Goal: Task Accomplishment & Management: Manage account settings

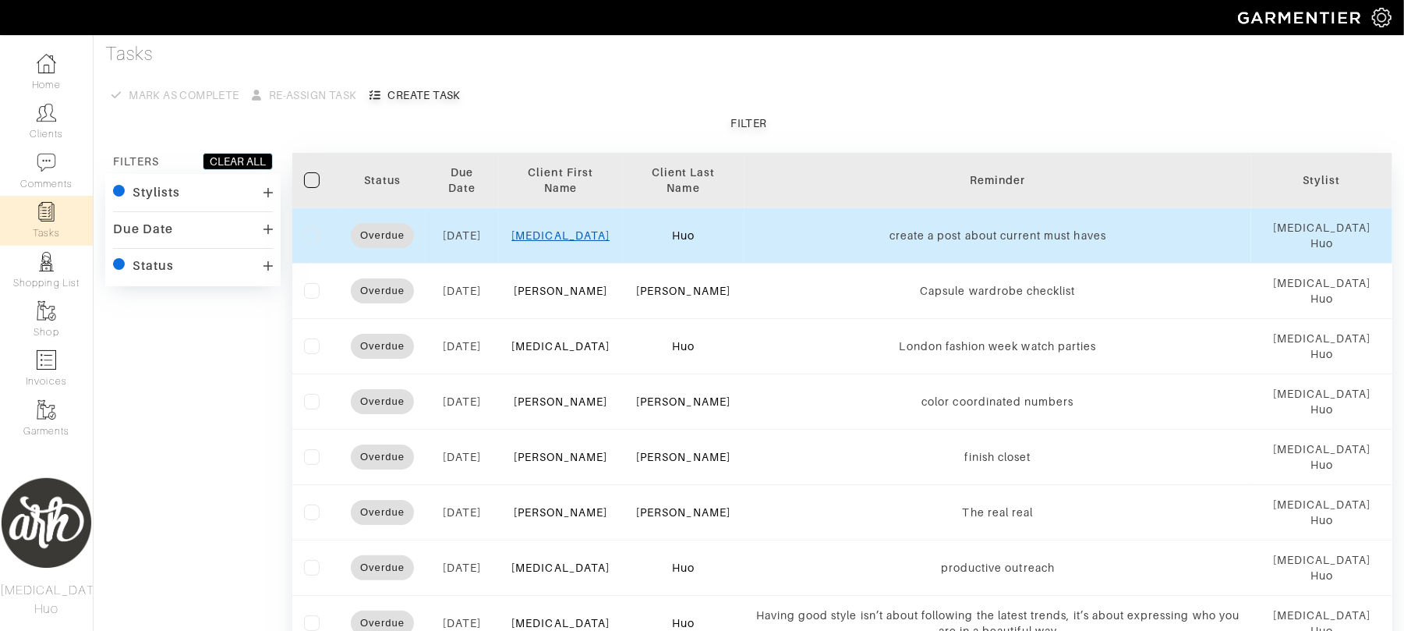
click at [575, 231] on link "[MEDICAL_DATA]" at bounding box center [561, 235] width 98 height 12
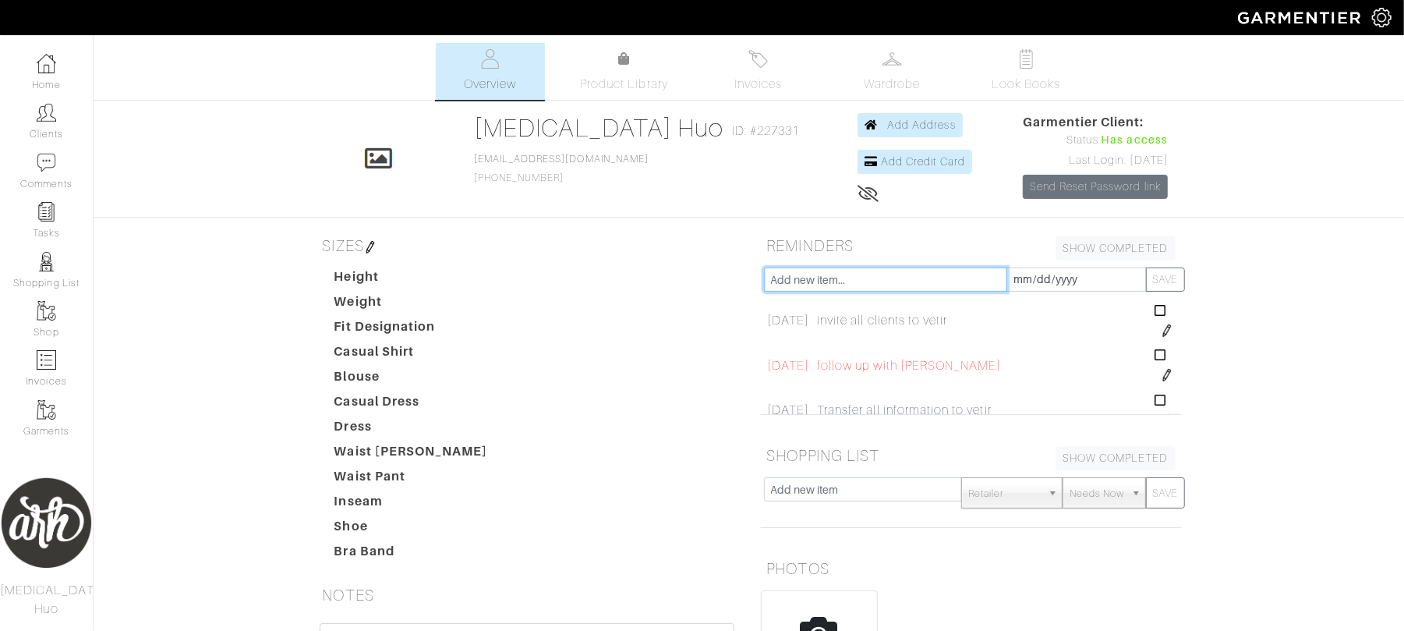
click at [955, 279] on input "text" at bounding box center [885, 279] width 243 height 24
type input "i"
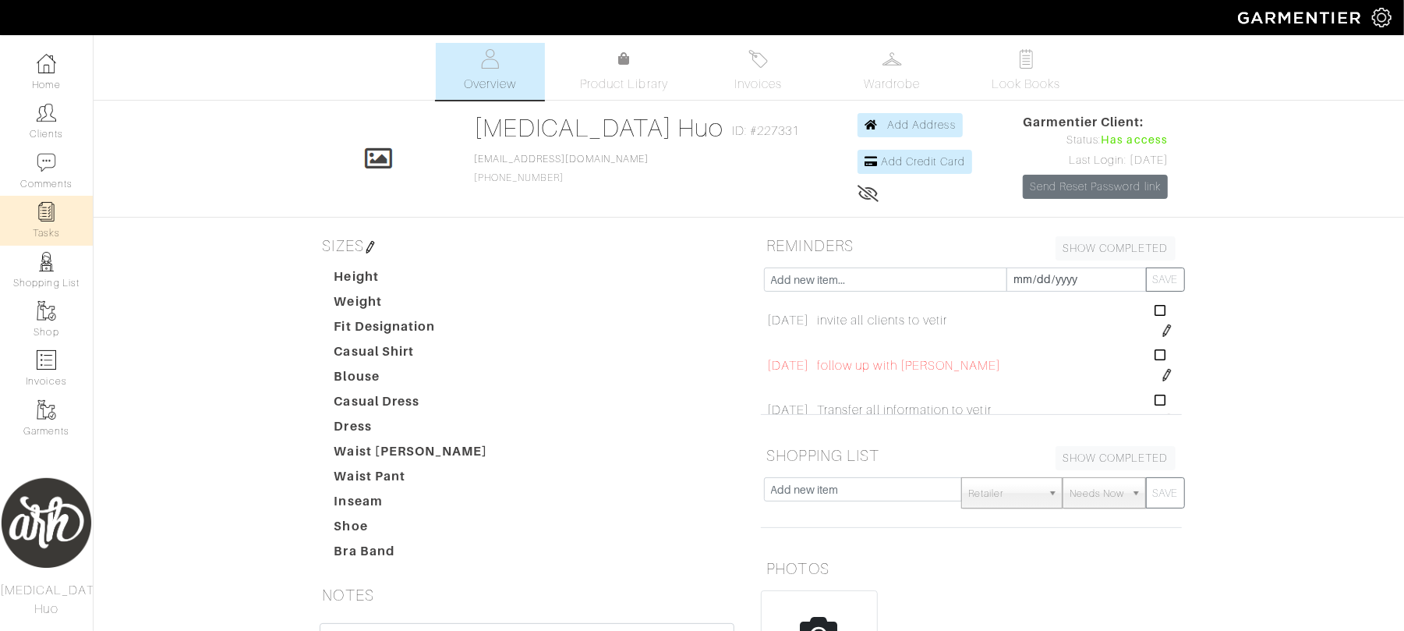
click at [41, 218] on img at bounding box center [46, 211] width 19 height 19
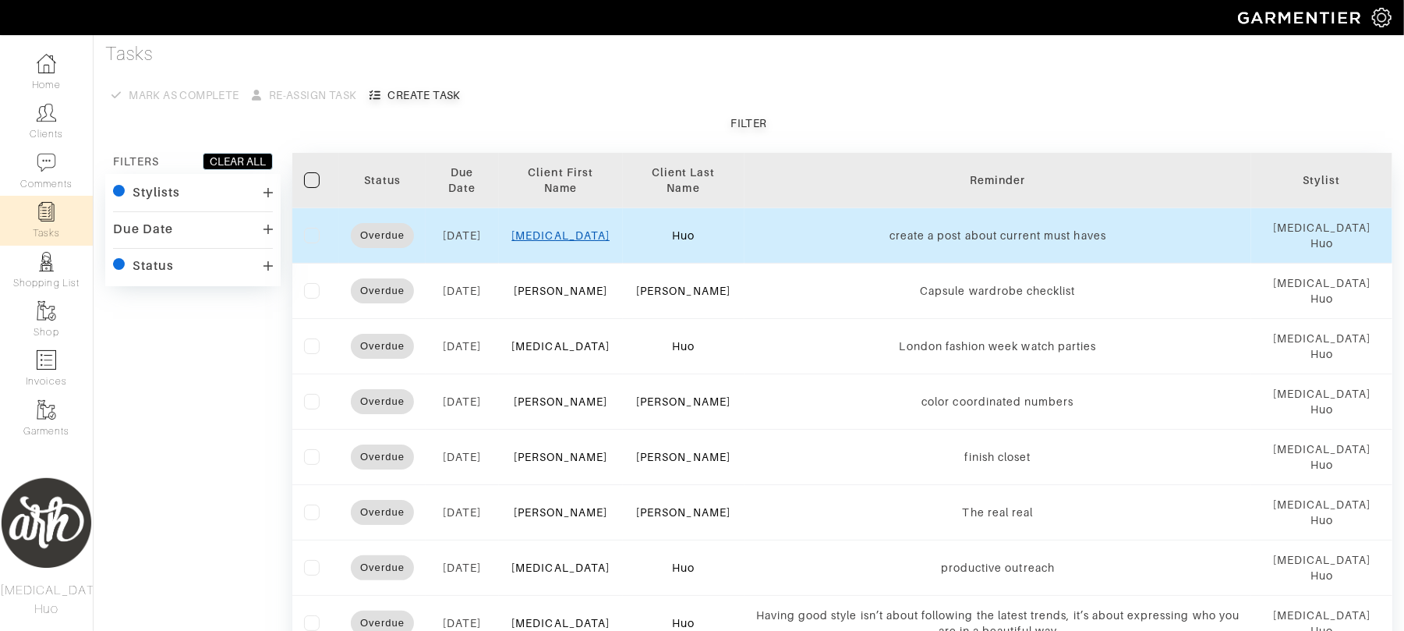
click at [569, 235] on link "[MEDICAL_DATA]" at bounding box center [561, 235] width 98 height 12
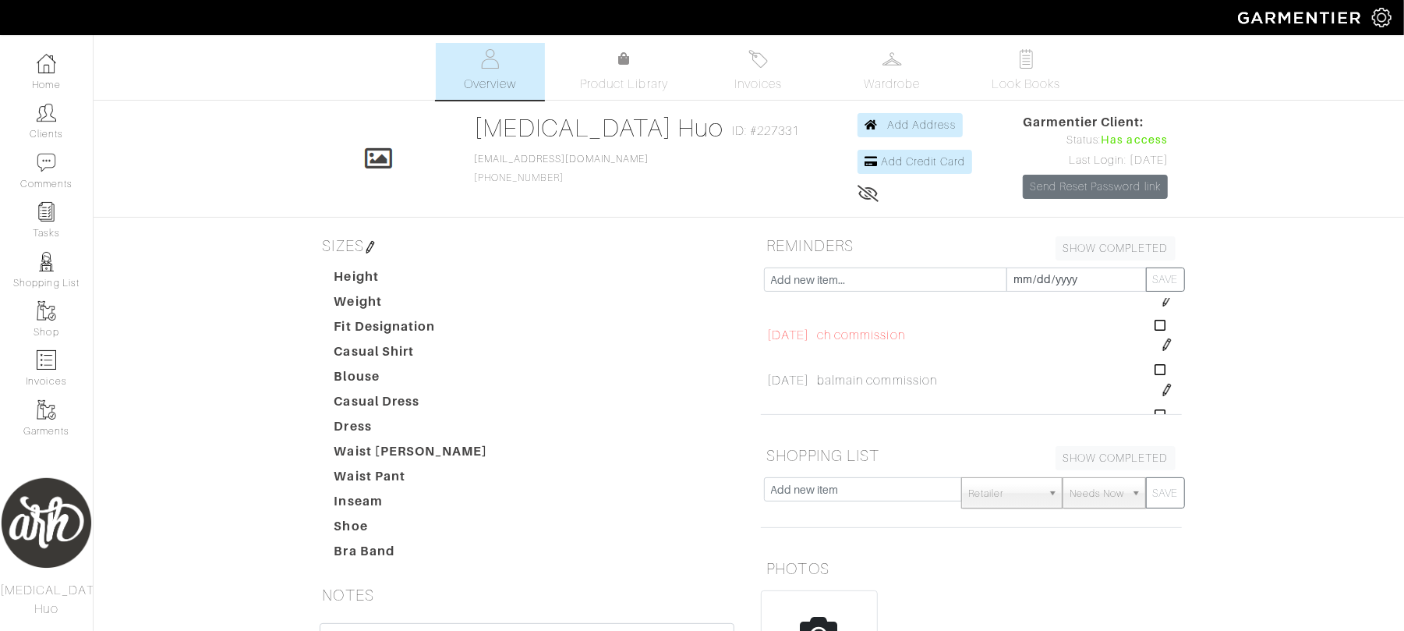
scroll to position [346, 0]
click at [1161, 342] on img at bounding box center [1167, 343] width 12 height 12
click at [825, 331] on input "[DATE]" at bounding box center [814, 329] width 95 height 24
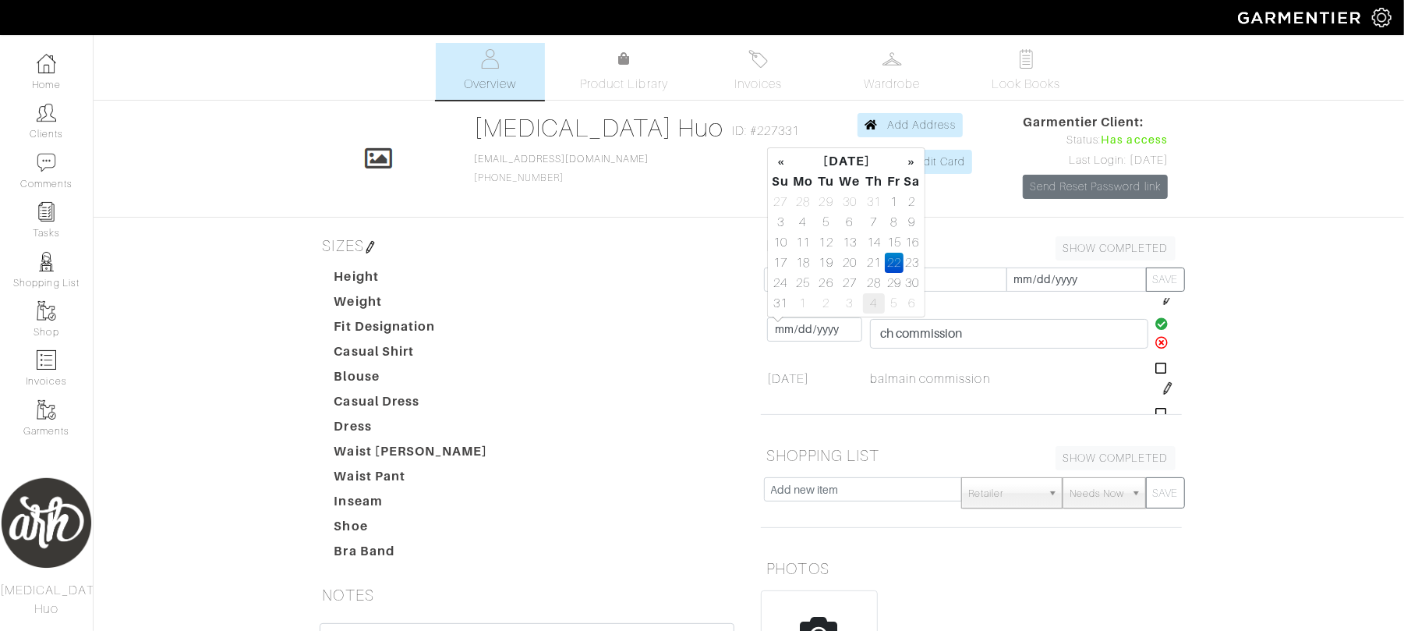
click at [874, 304] on td "4" at bounding box center [874, 303] width 22 height 20
type input "[DATE]"
click at [1156, 324] on icon at bounding box center [1162, 323] width 13 height 12
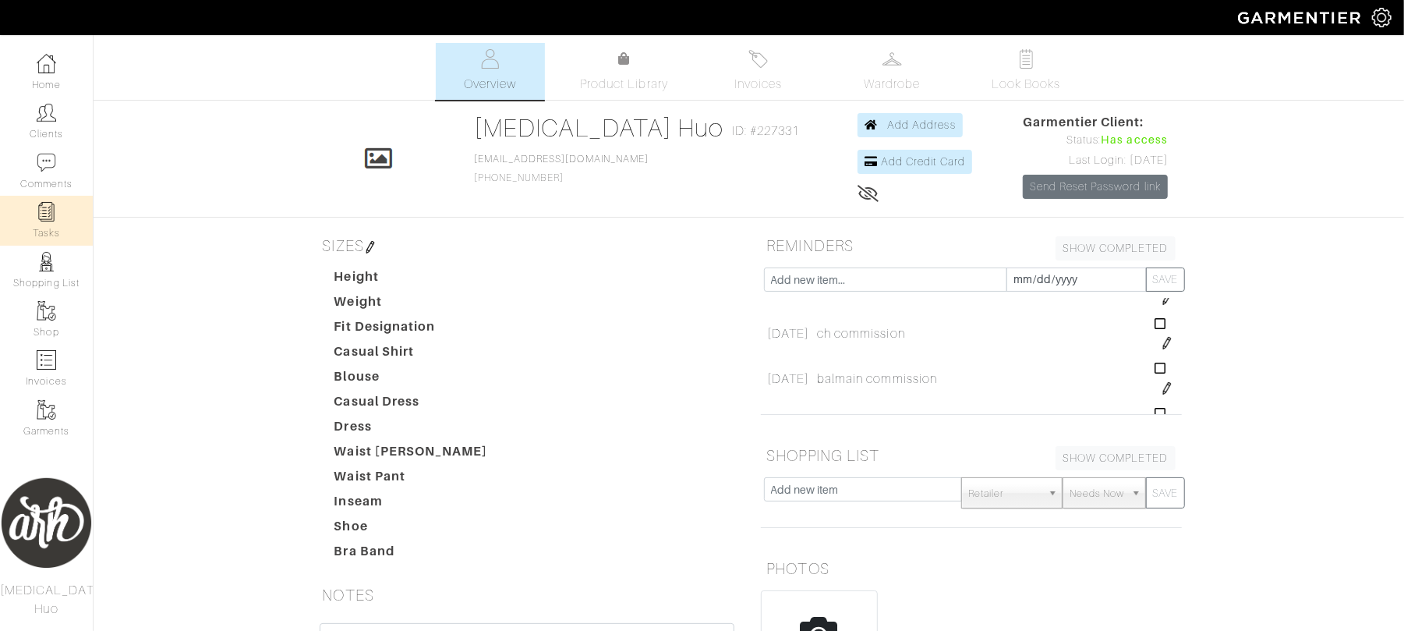
click at [47, 221] on img at bounding box center [46, 211] width 19 height 19
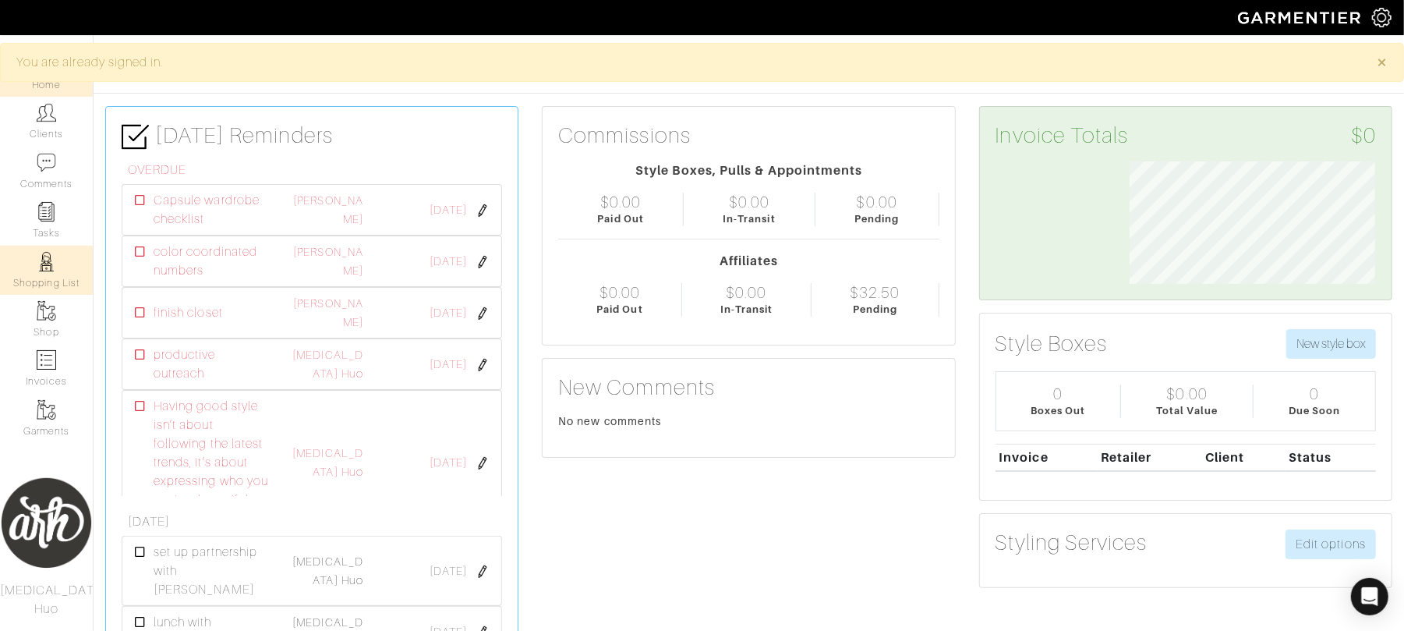
scroll to position [122, 269]
click at [48, 215] on img at bounding box center [46, 211] width 19 height 19
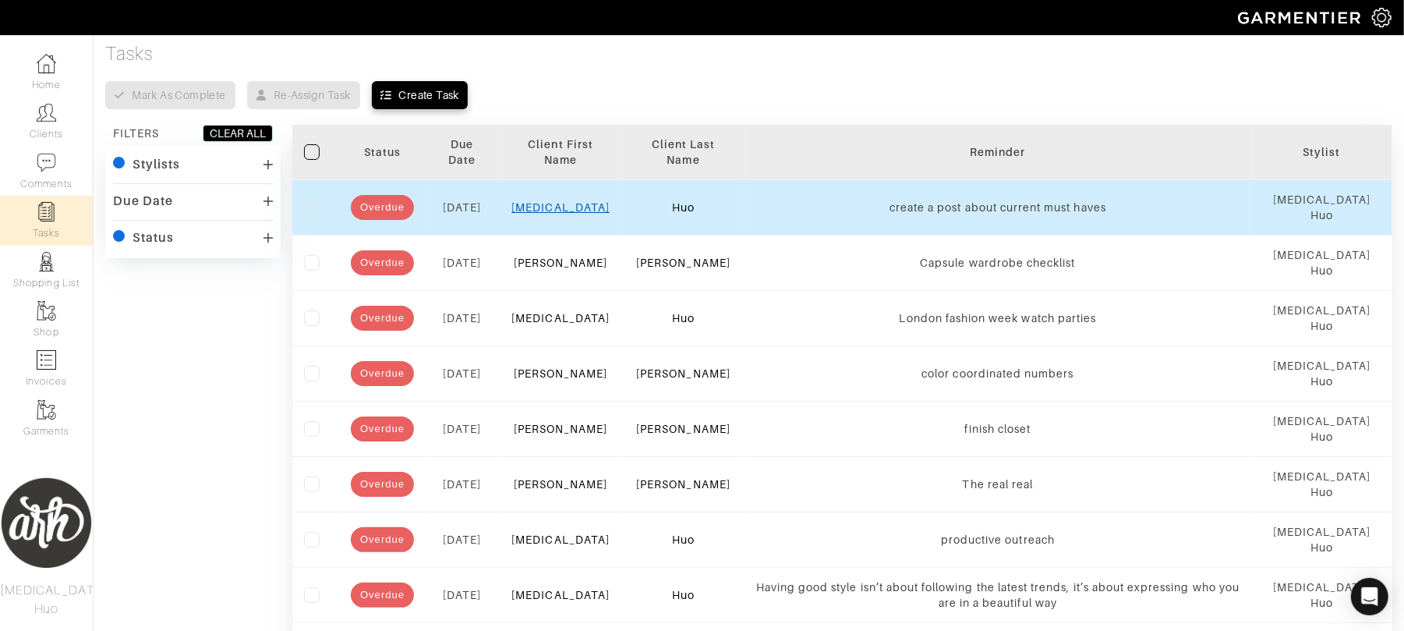
click at [572, 211] on link "[MEDICAL_DATA]" at bounding box center [561, 207] width 98 height 12
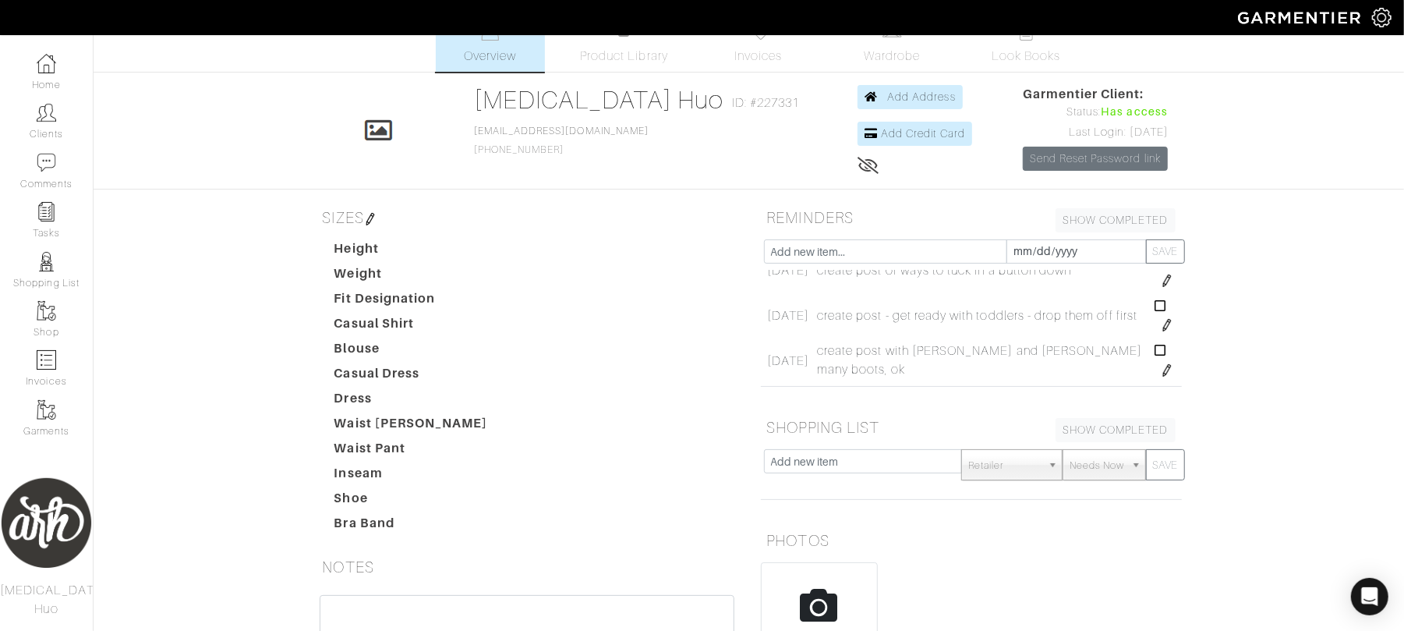
scroll to position [1552, 0]
click at [47, 213] on img at bounding box center [46, 211] width 19 height 19
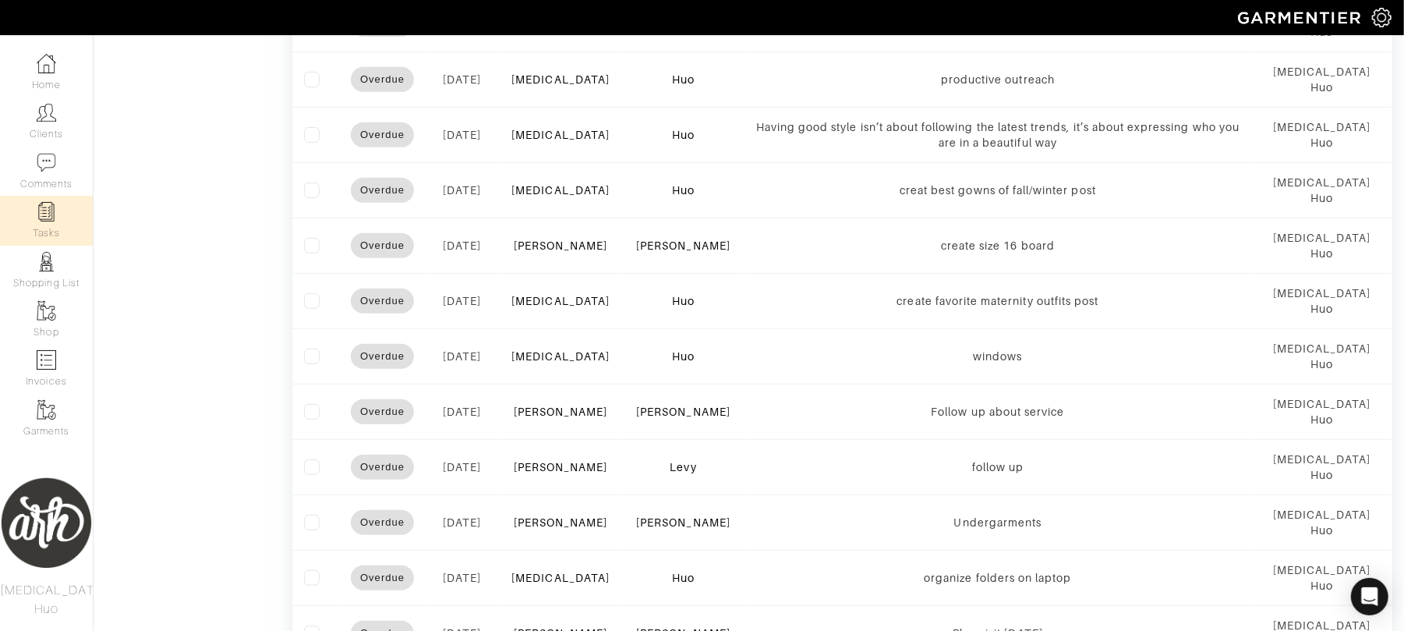
scroll to position [491, 0]
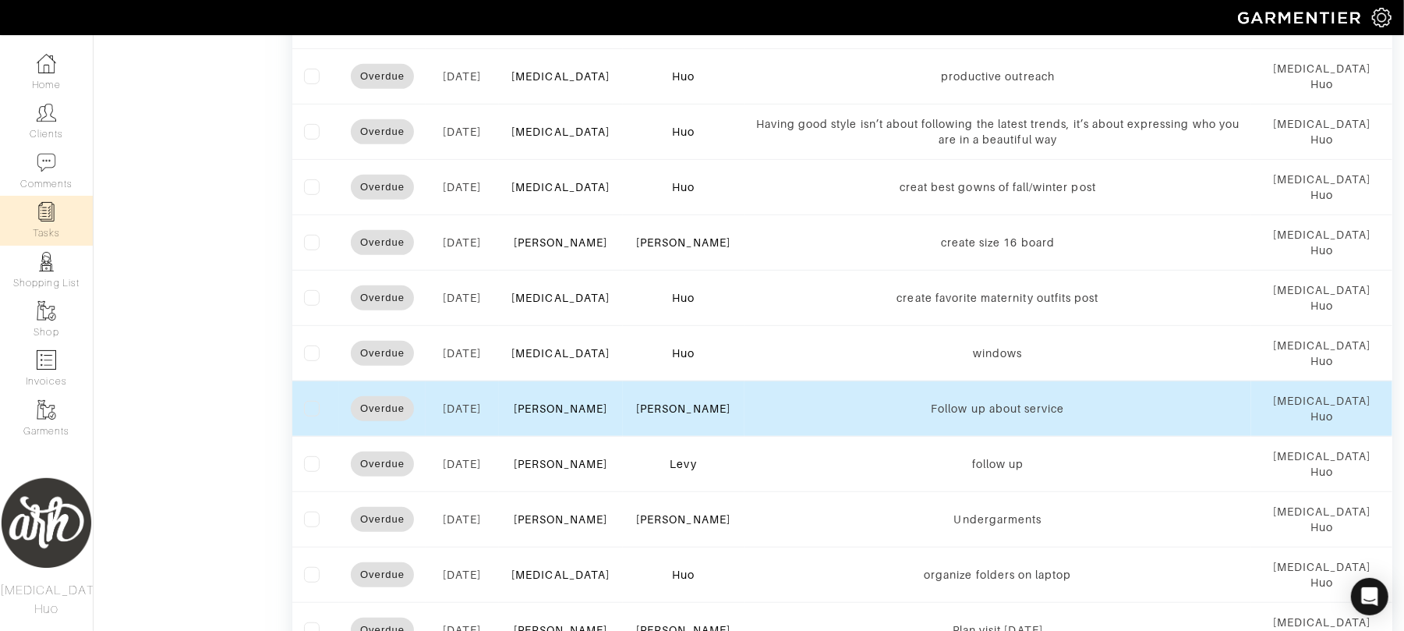
click at [307, 412] on label at bounding box center [312, 409] width 16 height 16
click at [0, 0] on input "checkbox" at bounding box center [0, 0] width 0 height 0
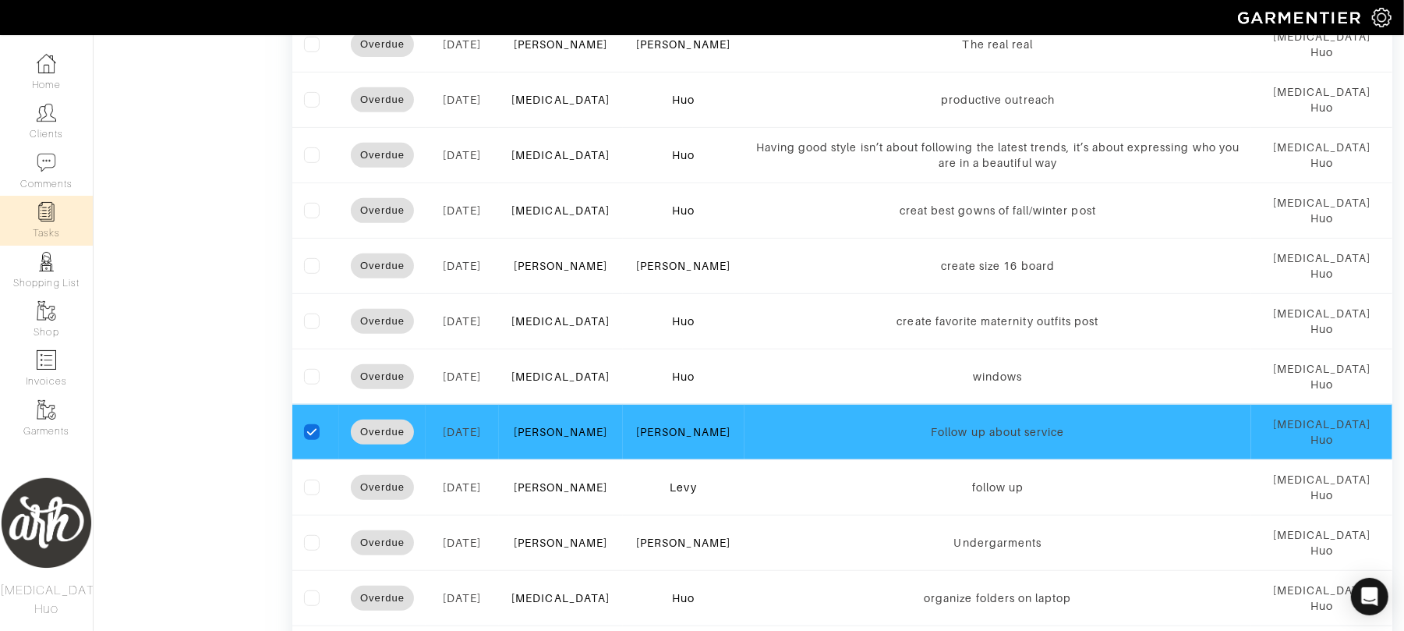
scroll to position [0, 0]
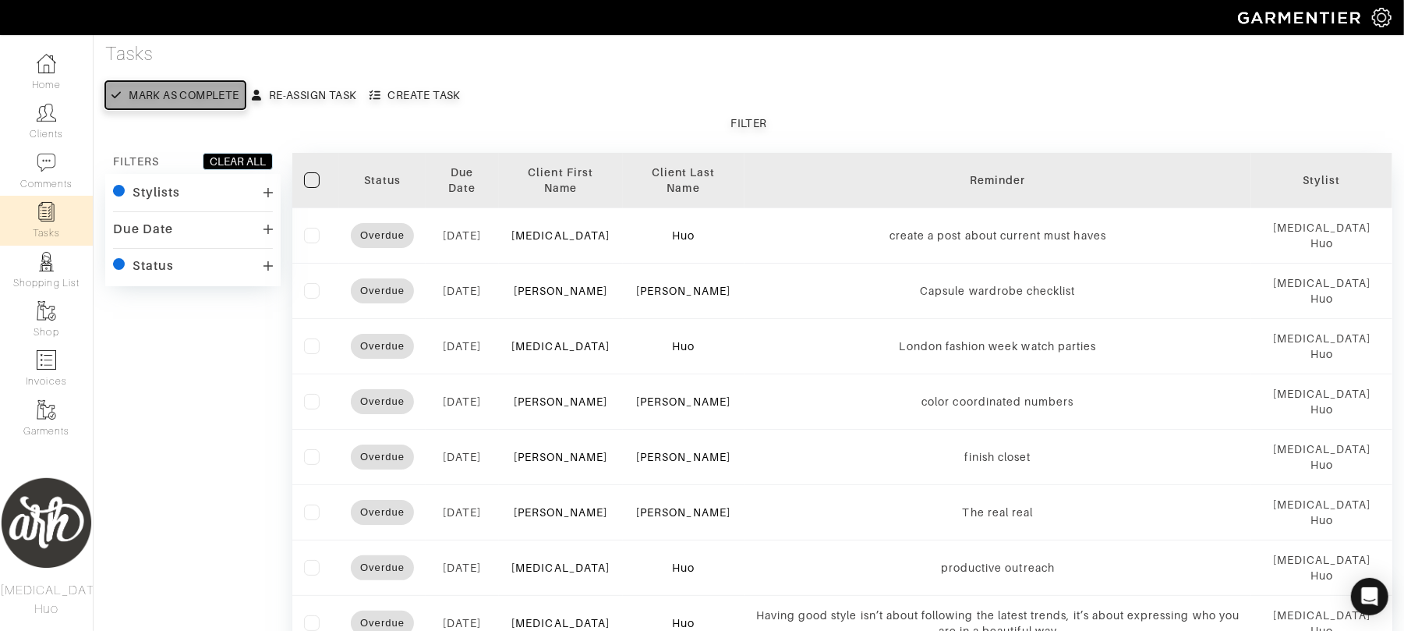
click at [194, 97] on div "Mark as complete" at bounding box center [184, 95] width 110 height 16
